Goal: Task Accomplishment & Management: Use online tool/utility

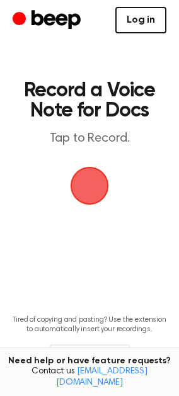
click at [138, 17] on link "Log in" at bounding box center [140, 20] width 51 height 26
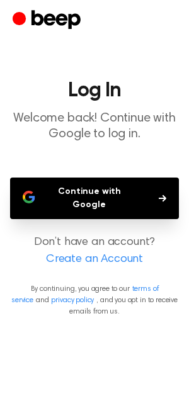
click at [104, 193] on button "Continue with Google" at bounding box center [94, 198] width 169 height 42
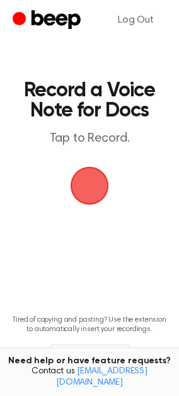
click at [94, 188] on span "button" at bounding box center [89, 185] width 70 height 70
